Goal: Information Seeking & Learning: Learn about a topic

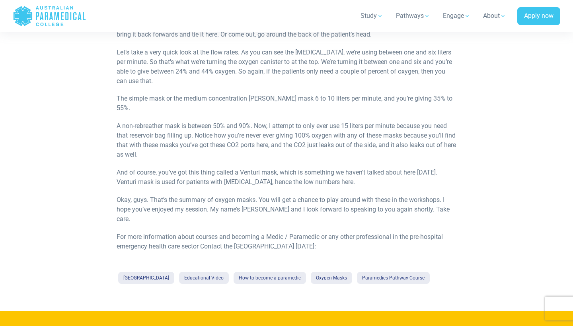
scroll to position [663, 0]
click at [175, 121] on p "A non-rebreather mask is between 50% and 90%. Now, I attempt to only ever use 1…" at bounding box center [286, 140] width 339 height 38
drag, startPoint x: 228, startPoint y: 115, endPoint x: 259, endPoint y: 113, distance: 31.5
click at [260, 121] on p "A non-rebreather mask is between 50% and 90%. Now, I attempt to only ever use 1…" at bounding box center [286, 140] width 339 height 38
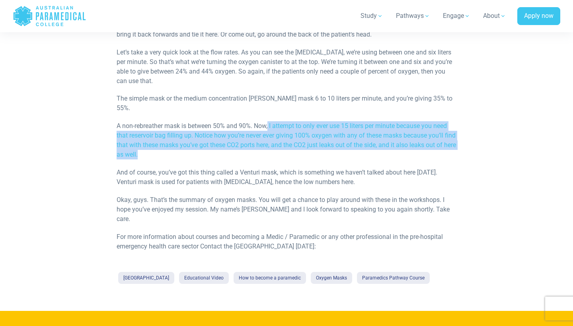
drag, startPoint x: 270, startPoint y: 115, endPoint x: 275, endPoint y: 146, distance: 31.4
click at [275, 145] on p "A non-rebreather mask is between 50% and 90%. Now, I attempt to only ever use 1…" at bounding box center [286, 140] width 339 height 38
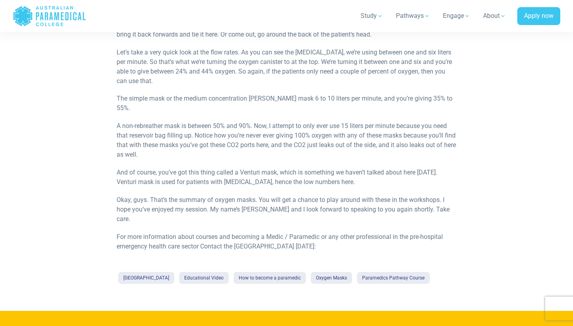
click at [154, 171] on p "And of course, you’ve got this thing called a Venturi mask, which is something …" at bounding box center [286, 177] width 339 height 19
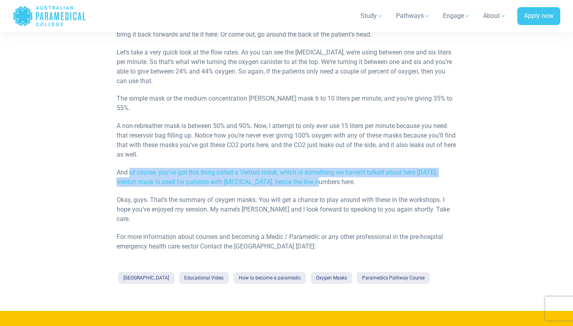
drag, startPoint x: 131, startPoint y: 164, endPoint x: 324, endPoint y: 170, distance: 192.7
click at [324, 170] on p "And of course, you’ve got this thing called a Venturi mask, which is something …" at bounding box center [286, 177] width 339 height 19
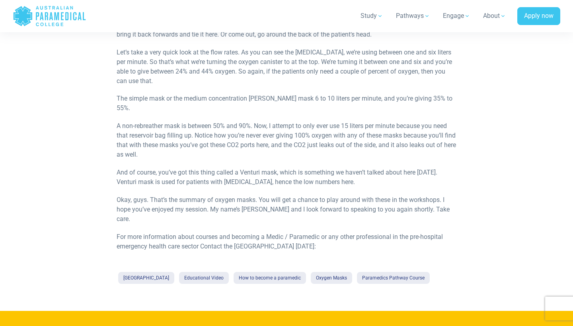
click at [337, 173] on p "And of course, you’ve got this thing called a Venturi mask, which is something …" at bounding box center [286, 177] width 339 height 19
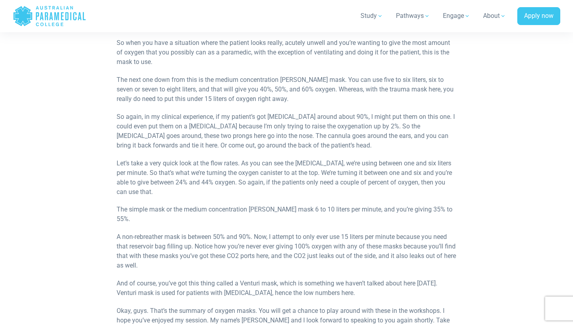
scroll to position [551, 0]
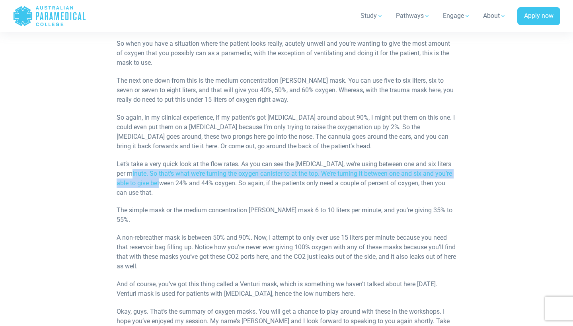
drag, startPoint x: 135, startPoint y: 170, endPoint x: 163, endPoint y: 179, distance: 29.4
click at [163, 179] on p "Let’s take a very quick look at the flow rates. As you can see the [MEDICAL_DAT…" at bounding box center [286, 179] width 339 height 38
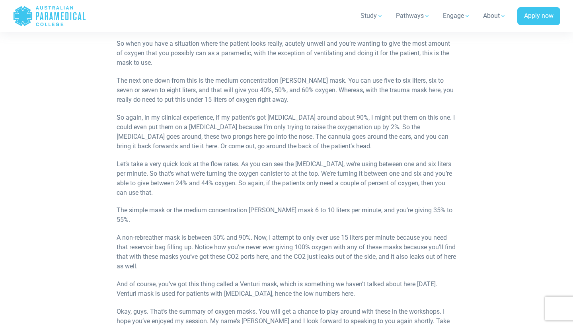
click at [248, 162] on p "Let’s take a very quick look at the flow rates. As you can see the [MEDICAL_DAT…" at bounding box center [286, 179] width 339 height 38
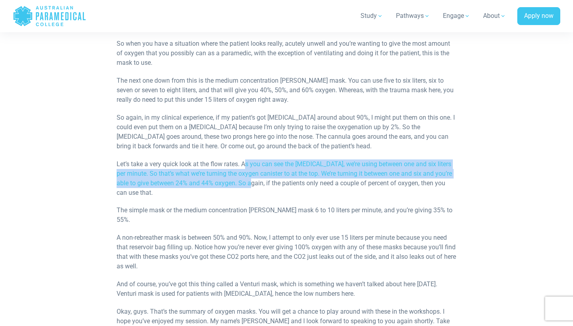
drag, startPoint x: 248, startPoint y: 162, endPoint x: 254, endPoint y: 177, distance: 15.9
click at [254, 177] on p "Let’s take a very quick look at the flow rates. As you can see the [MEDICAL_DAT…" at bounding box center [286, 179] width 339 height 38
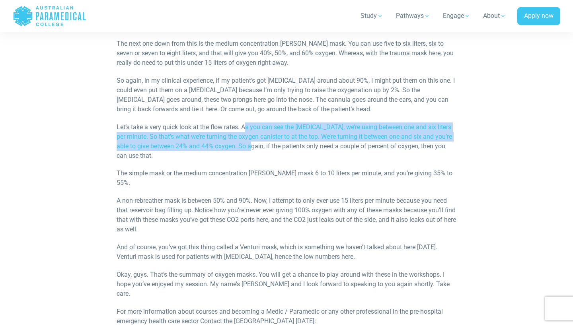
scroll to position [598, 0]
